Goal: Information Seeking & Learning: Understand process/instructions

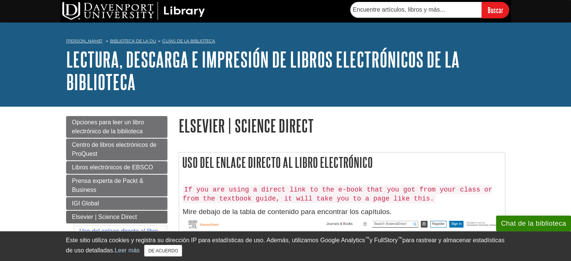
click at [242, 185] on code "If you are using a direct link to the e-book that you got from your class or fr…" at bounding box center [338, 194] width 310 height 18
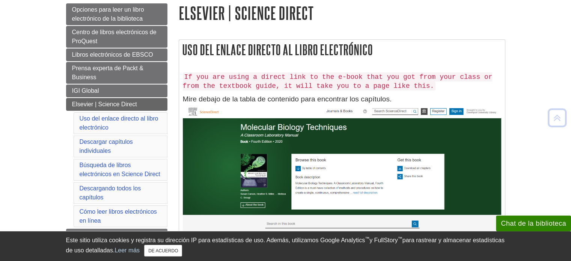
scroll to position [120, 0]
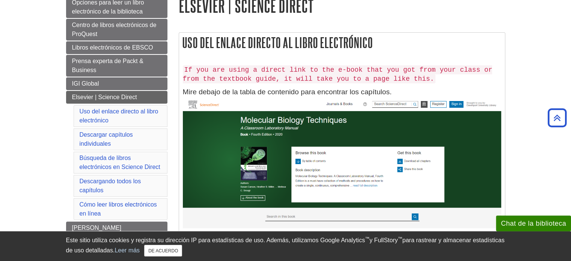
click at [378, 104] on img at bounding box center [342, 208] width 318 height 220
click at [259, 105] on img at bounding box center [342, 208] width 318 height 220
drag, startPoint x: 259, startPoint y: 105, endPoint x: 210, endPoint y: 90, distance: 50.6
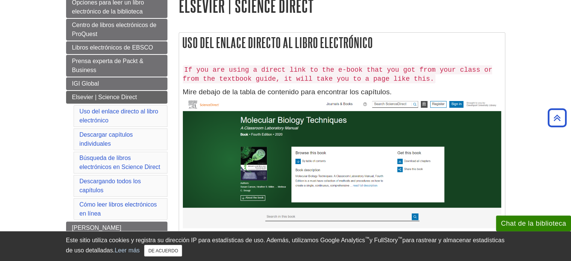
click at [210, 90] on div "If you are using a direct link to the e-book that you got from your class or fr…" at bounding box center [342, 191] width 318 height 260
click at [203, 104] on img at bounding box center [342, 208] width 318 height 220
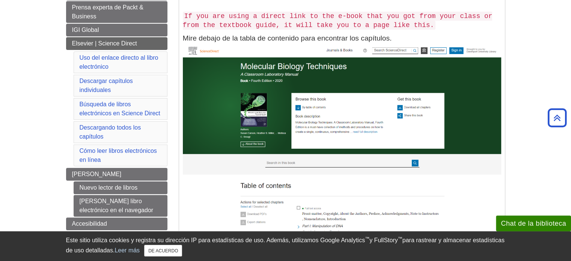
scroll to position [174, 0]
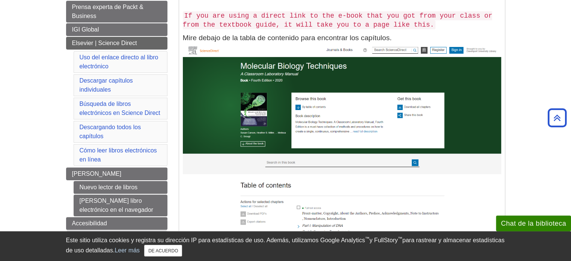
click at [323, 162] on img at bounding box center [342, 154] width 318 height 220
